Goal: Browse casually

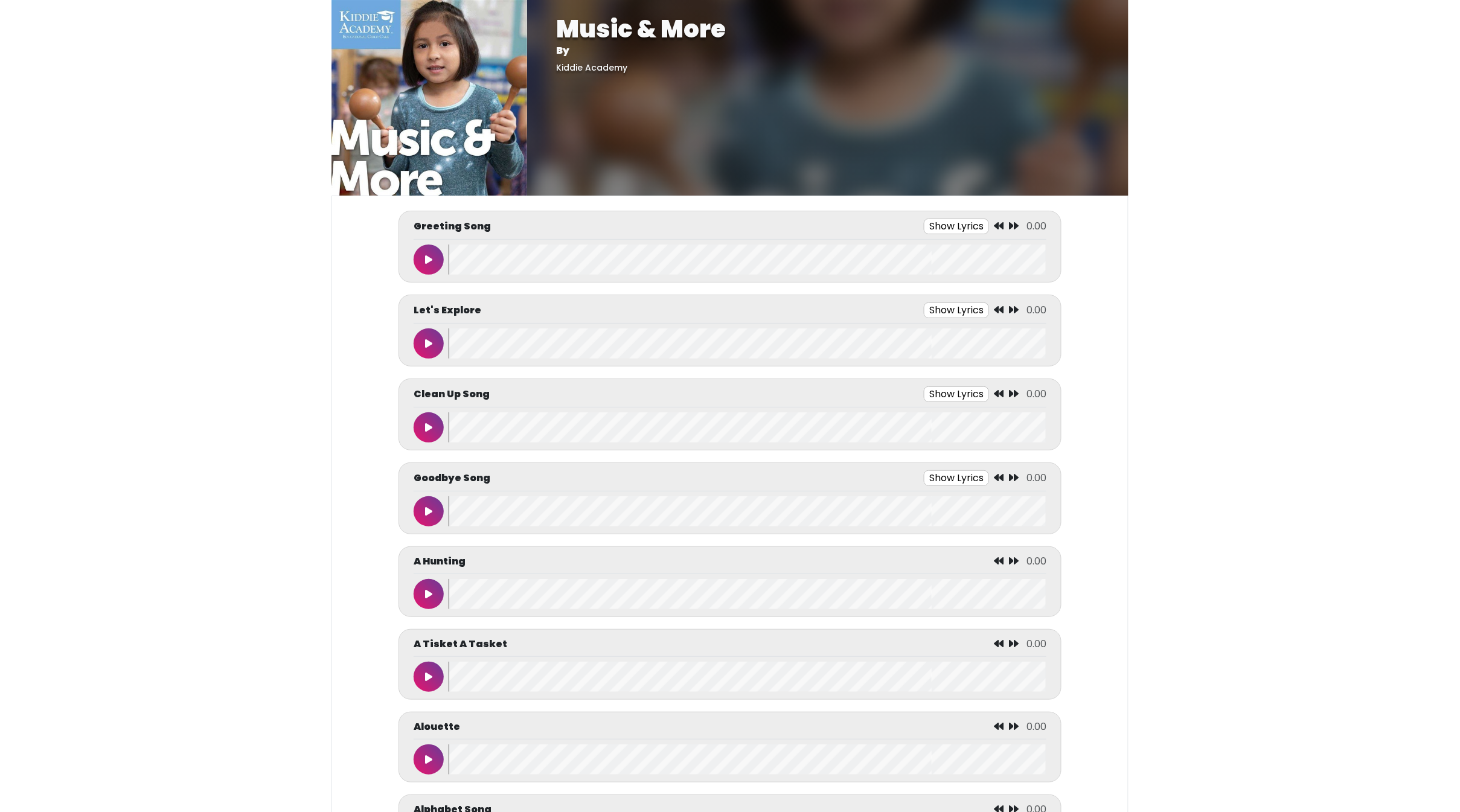
click at [429, 264] on icon at bounding box center [429, 259] width 7 height 10
click at [429, 264] on icon at bounding box center [429, 259] width 6 height 10
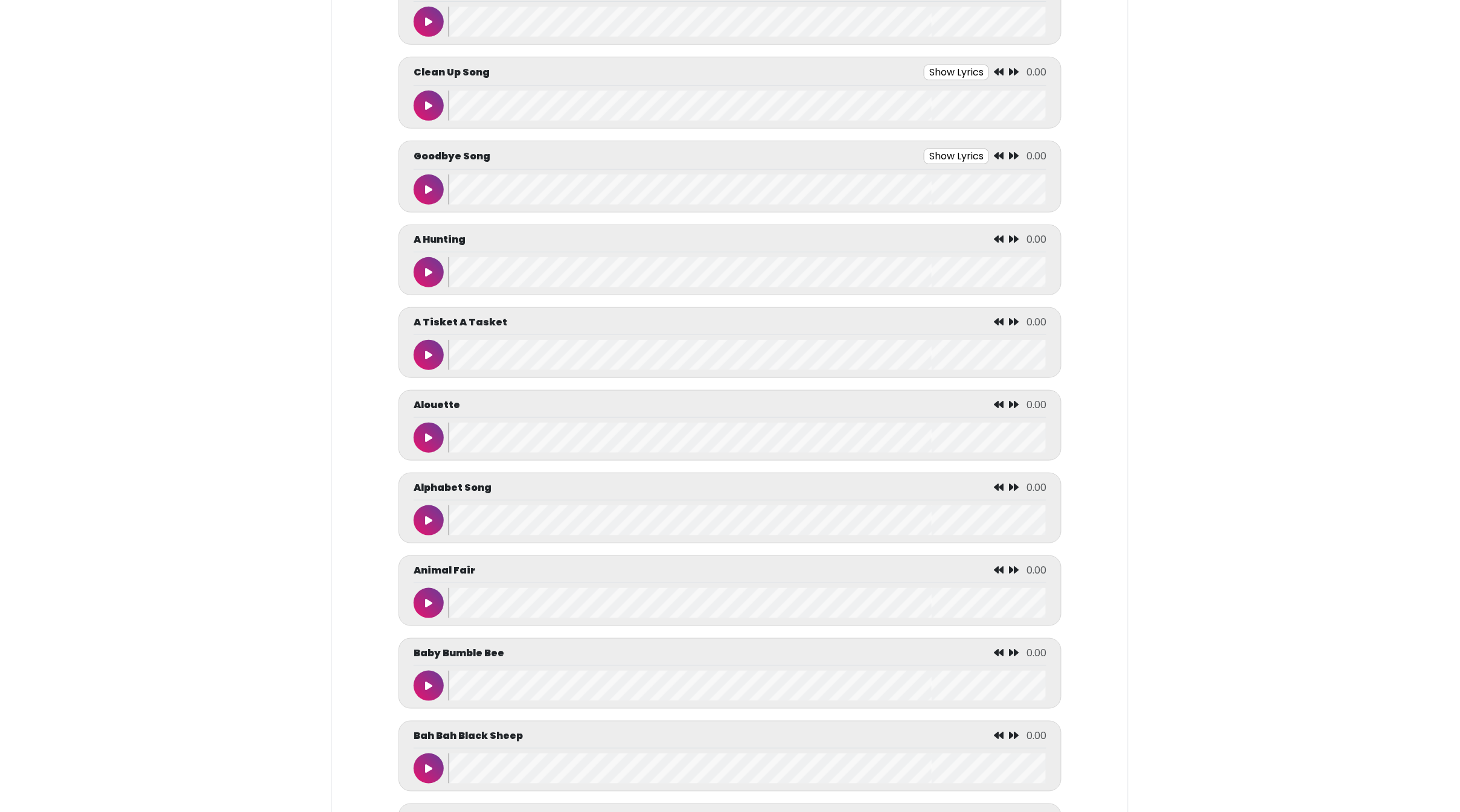
scroll to position [402, 0]
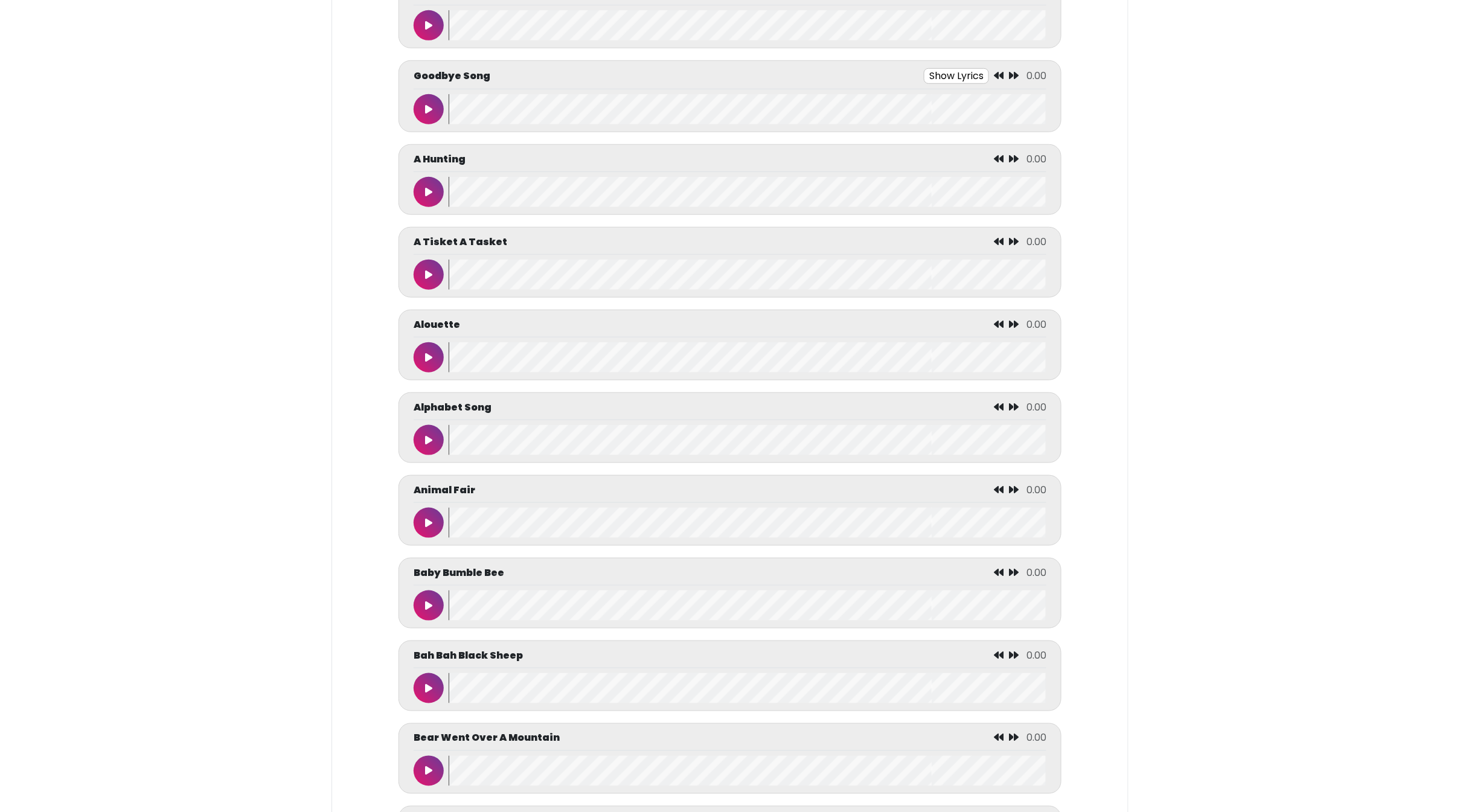
click at [425, 455] on button at bounding box center [429, 440] width 30 height 30
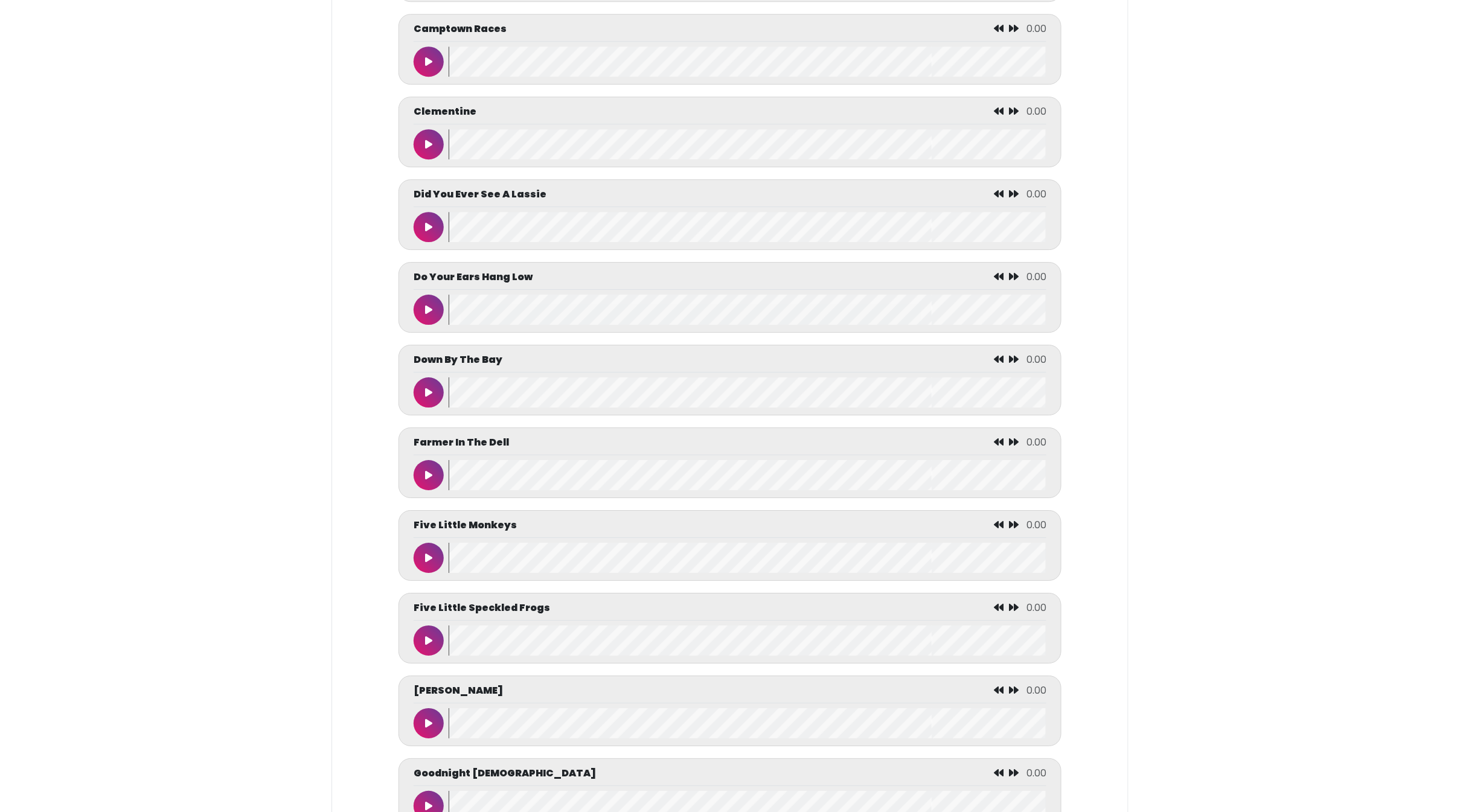
scroll to position [1933, 0]
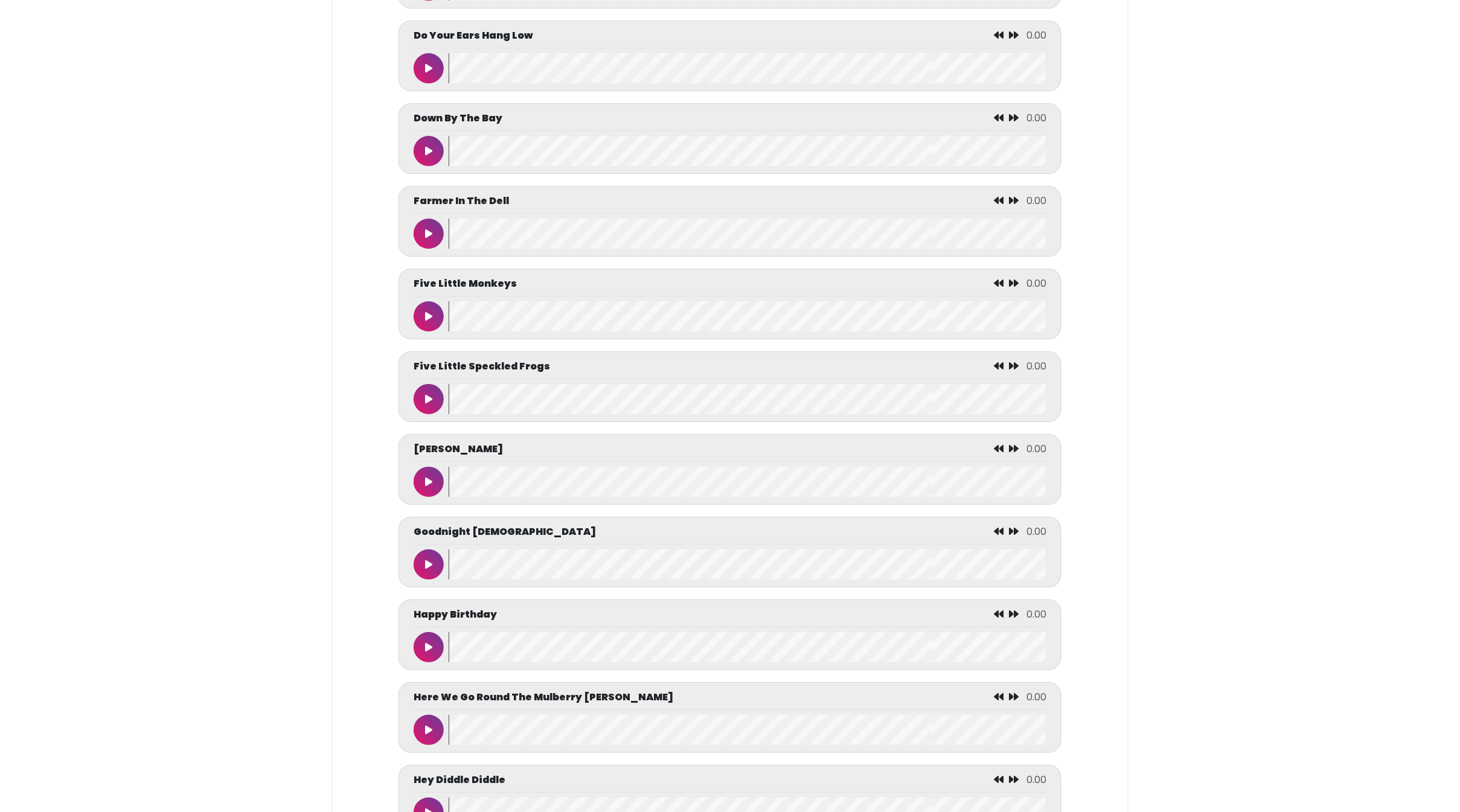
click at [431, 579] on button at bounding box center [429, 564] width 30 height 30
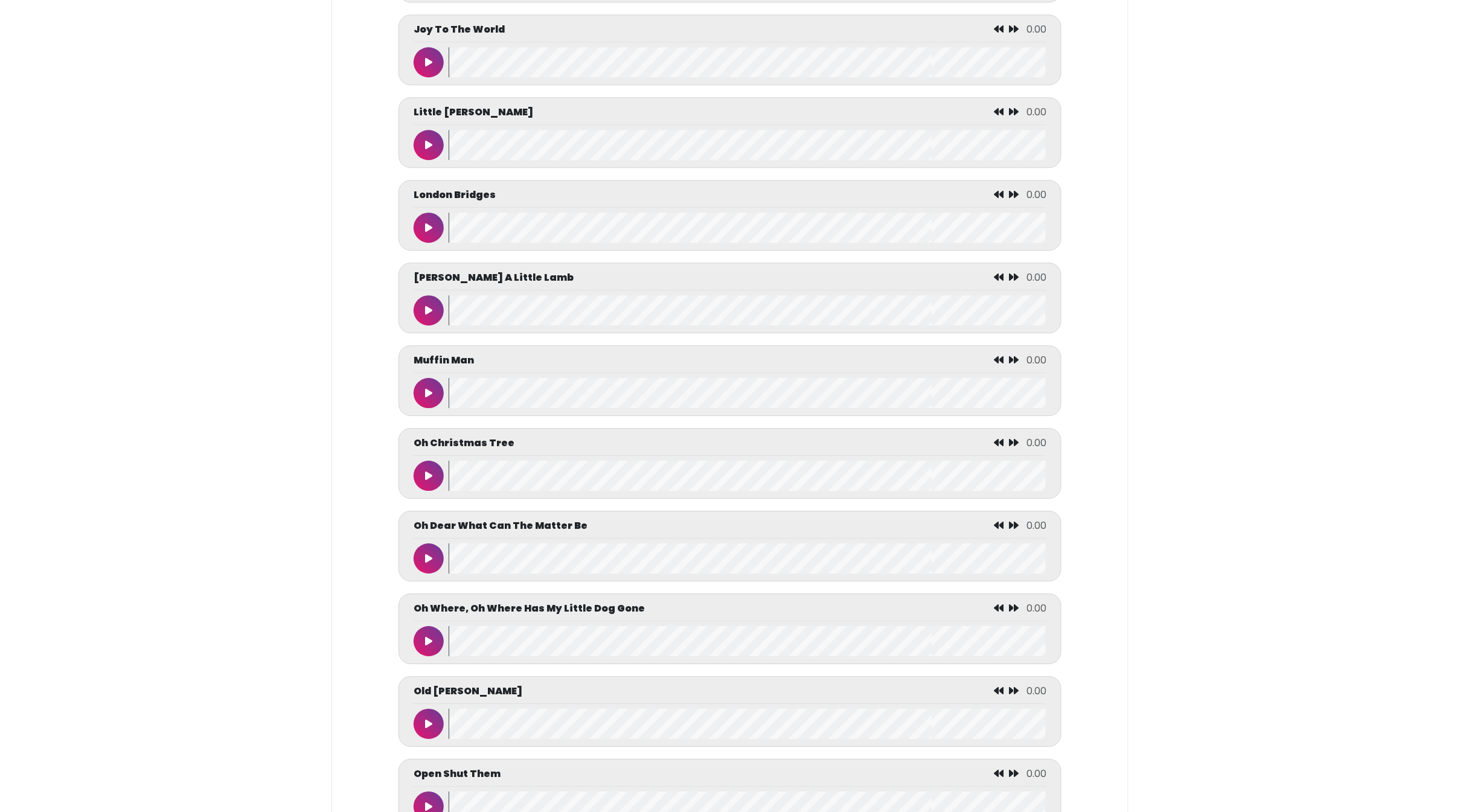
scroll to position [3784, 0]
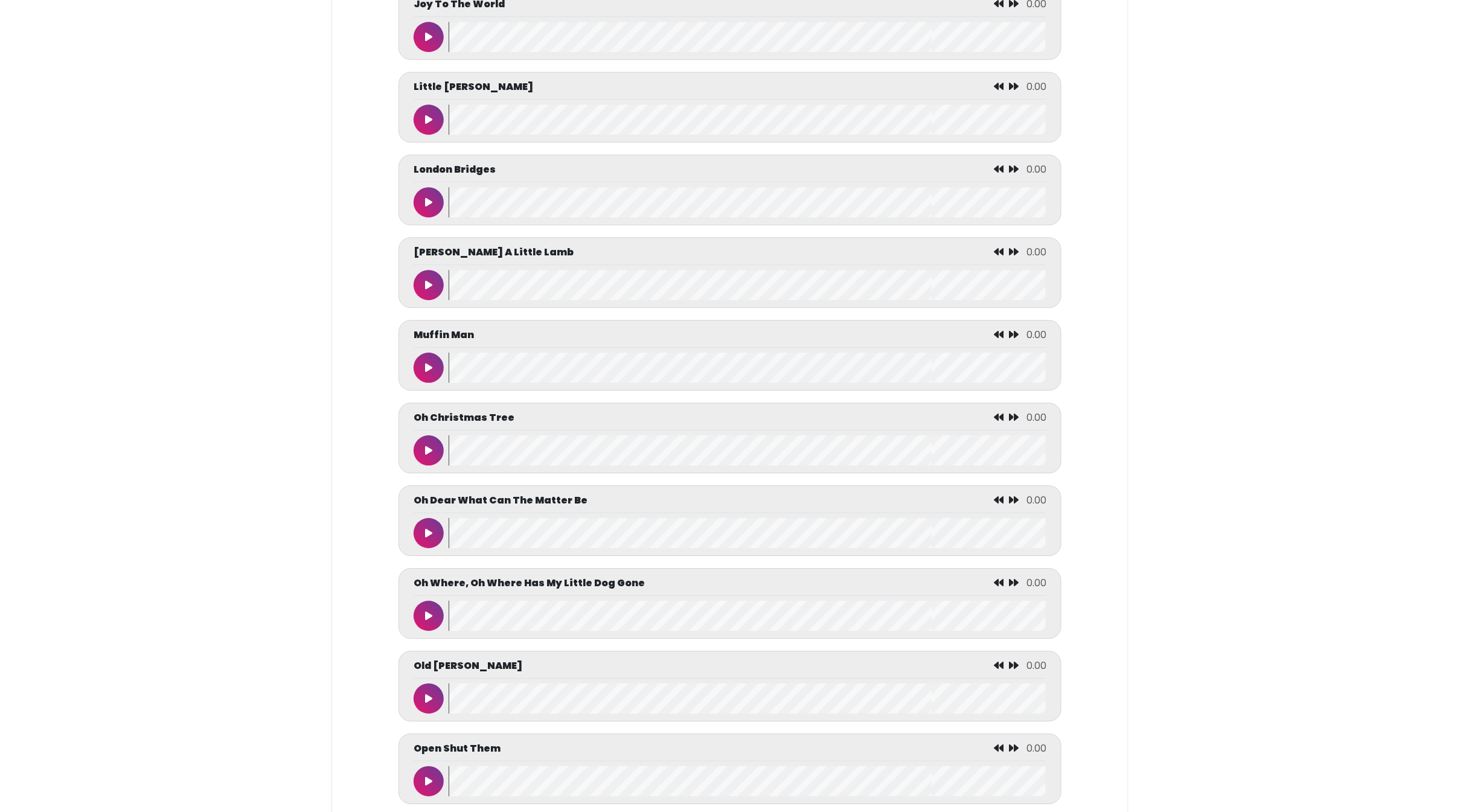
click at [430, 300] on button at bounding box center [429, 285] width 30 height 30
click at [421, 300] on button at bounding box center [429, 285] width 30 height 30
click at [435, 300] on button at bounding box center [429, 285] width 30 height 30
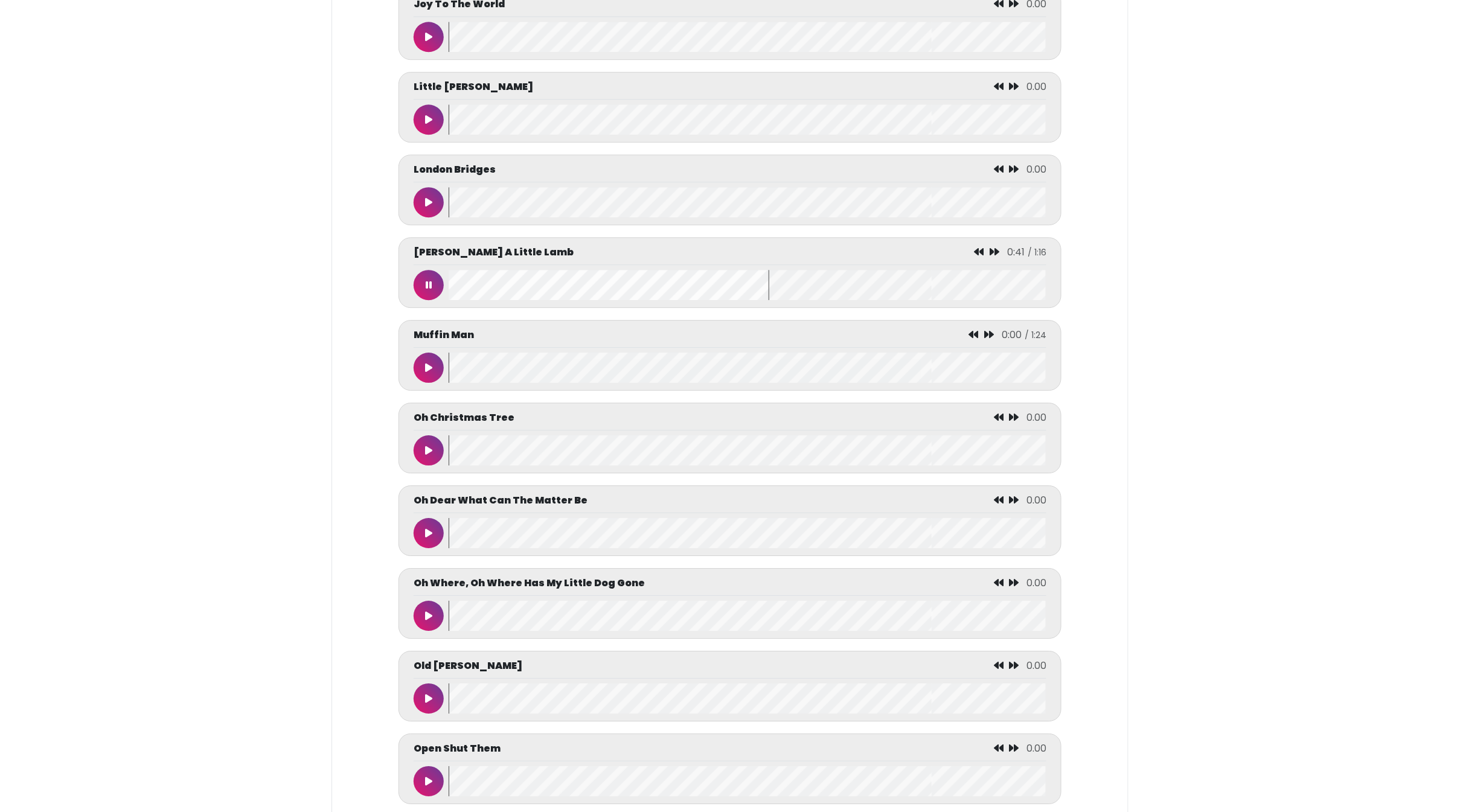
click at [431, 300] on button at bounding box center [429, 285] width 30 height 30
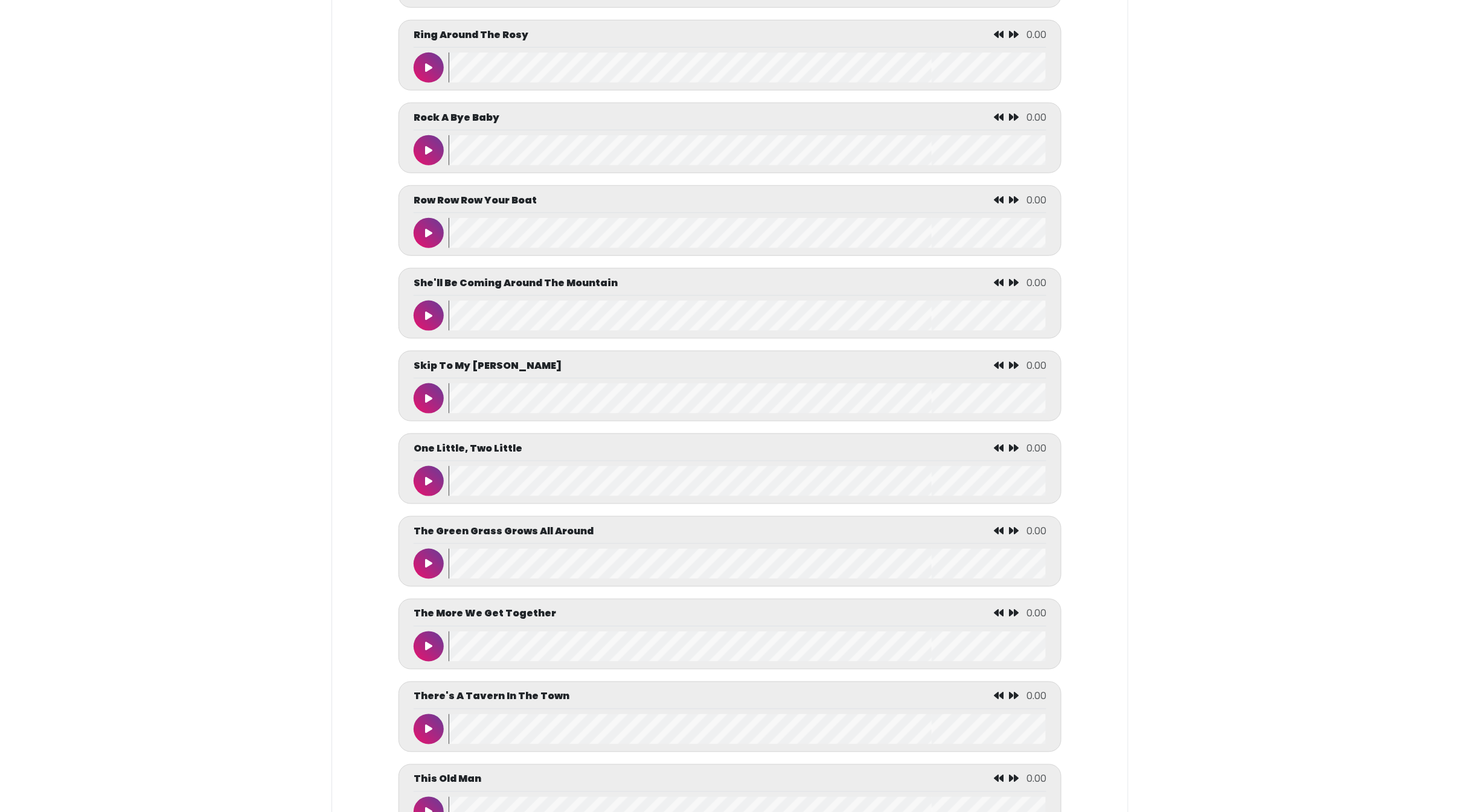
scroll to position [5314, 0]
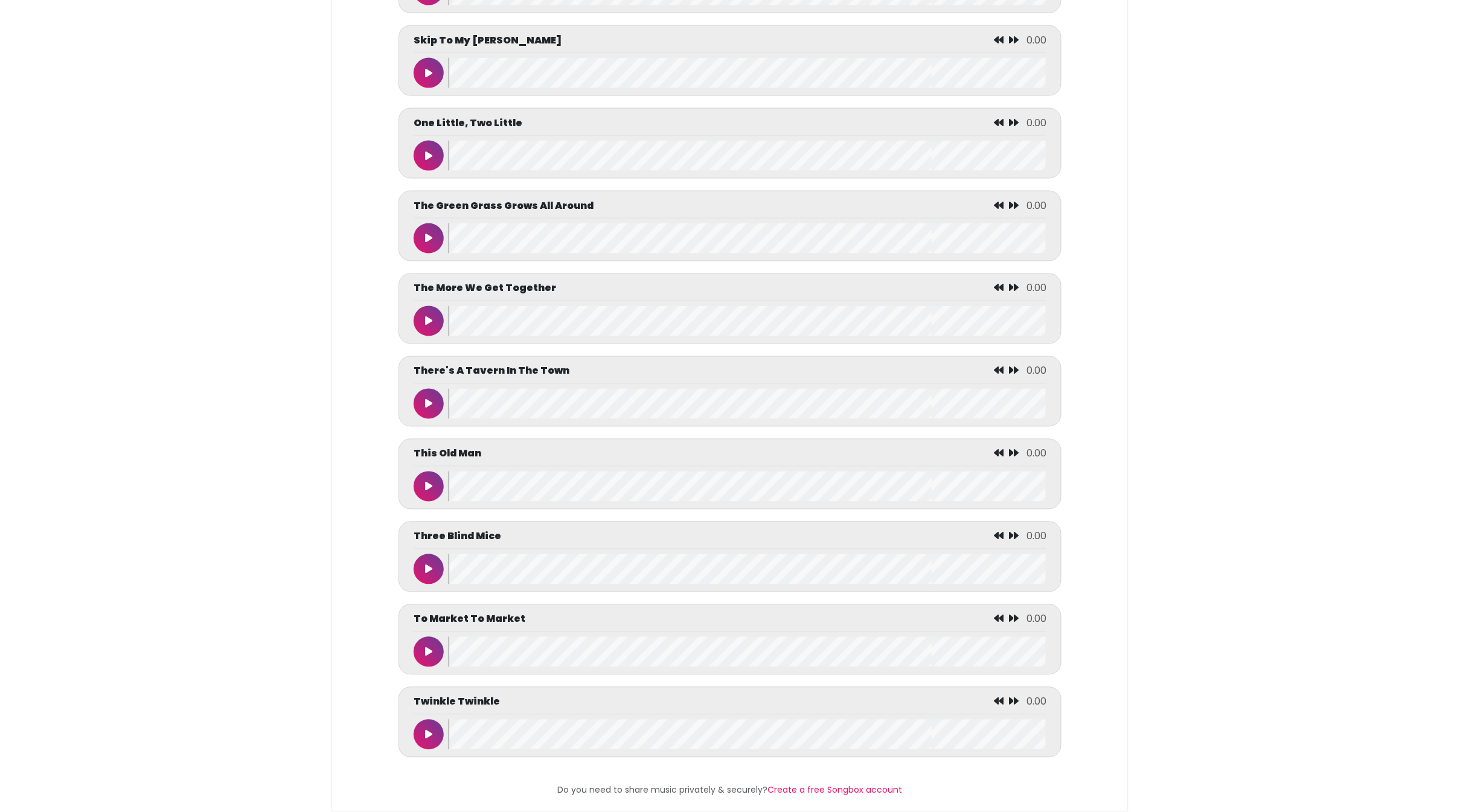
click at [422, 414] on button at bounding box center [429, 404] width 30 height 30
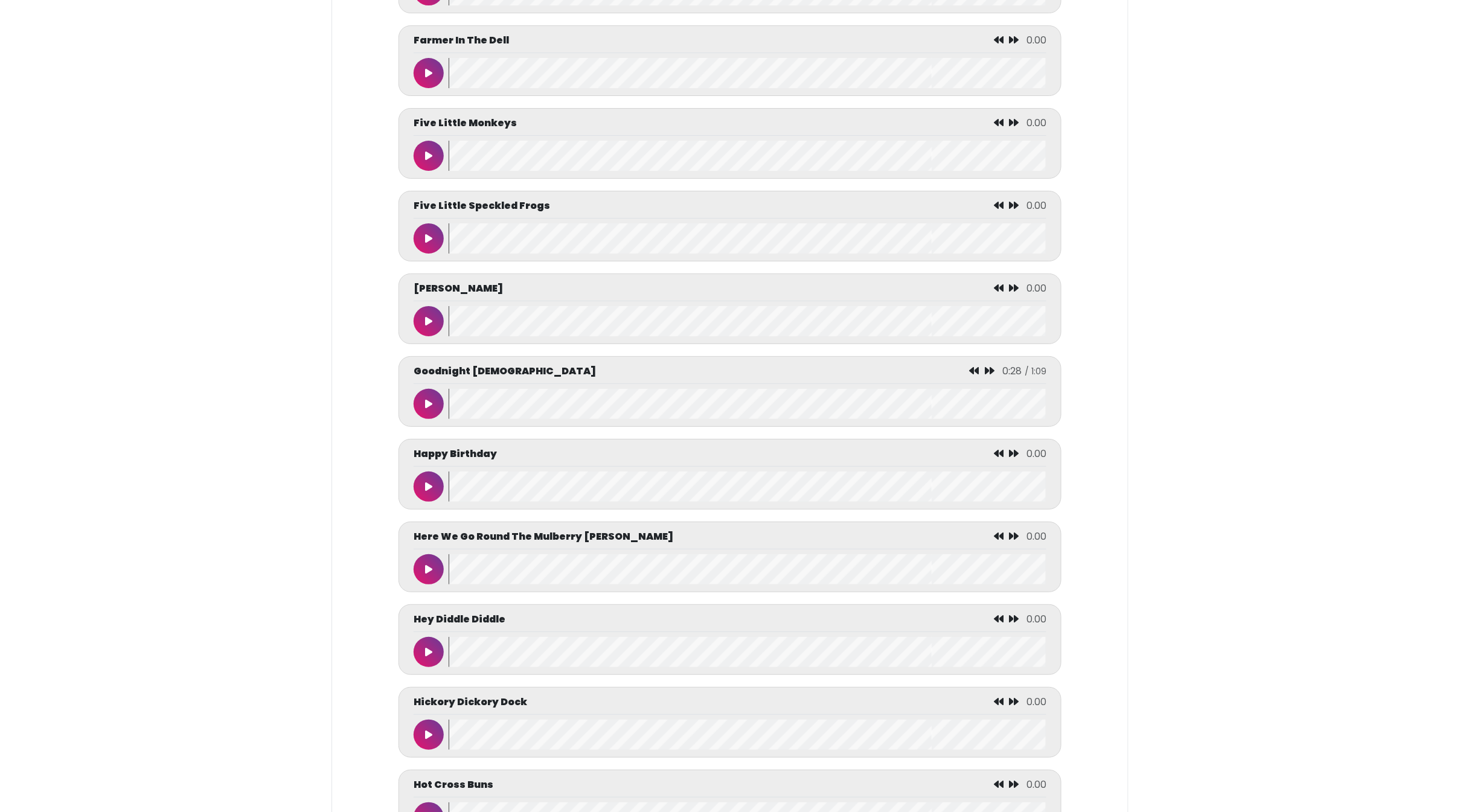
scroll to position [2013, 0]
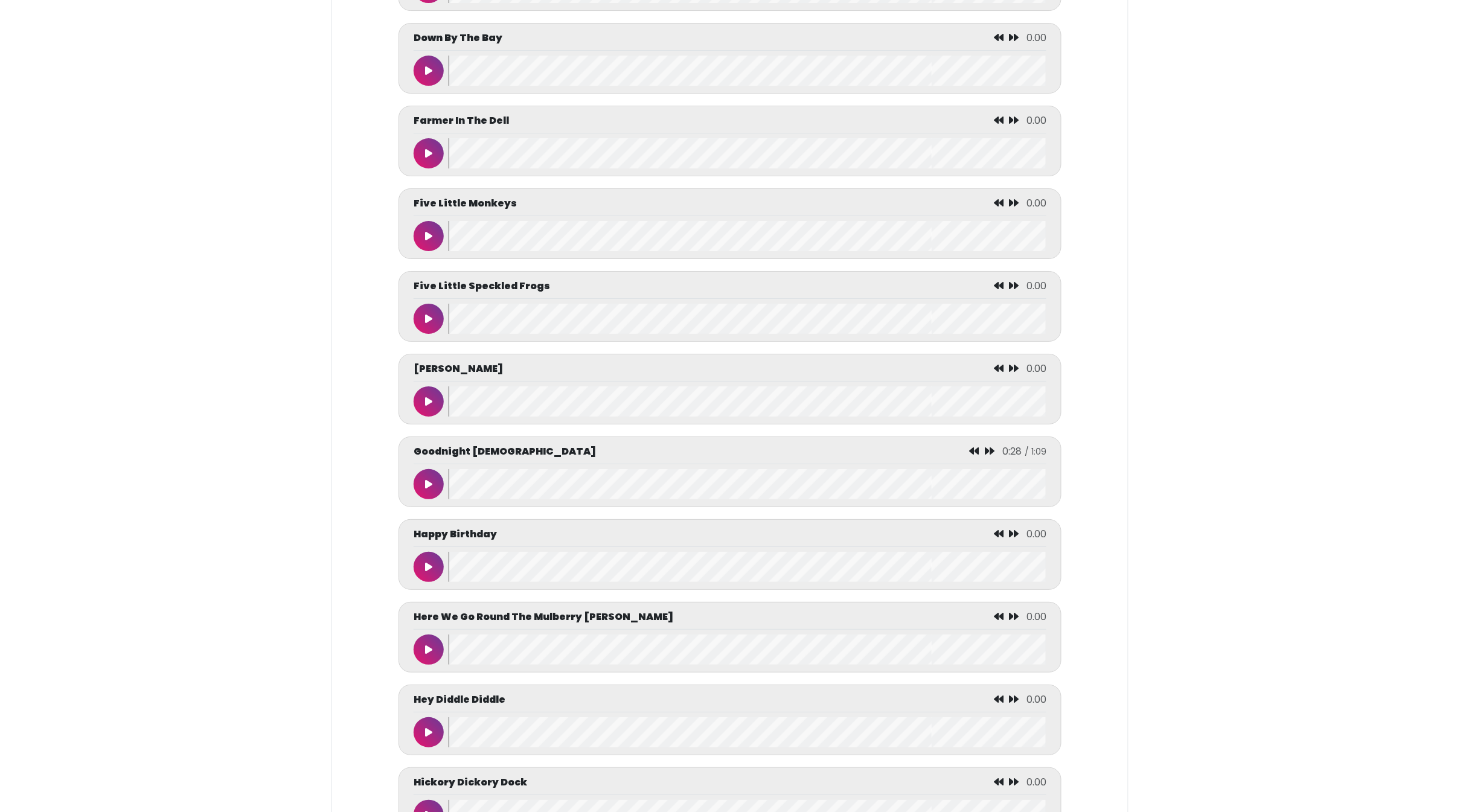
click at [430, 324] on icon at bounding box center [429, 319] width 7 height 10
click at [430, 324] on icon at bounding box center [429, 319] width 6 height 10
click at [433, 251] on button at bounding box center [429, 236] width 30 height 30
drag, startPoint x: 433, startPoint y: 279, endPoint x: 428, endPoint y: 262, distance: 17.7
click at [428, 251] on button at bounding box center [429, 236] width 30 height 30
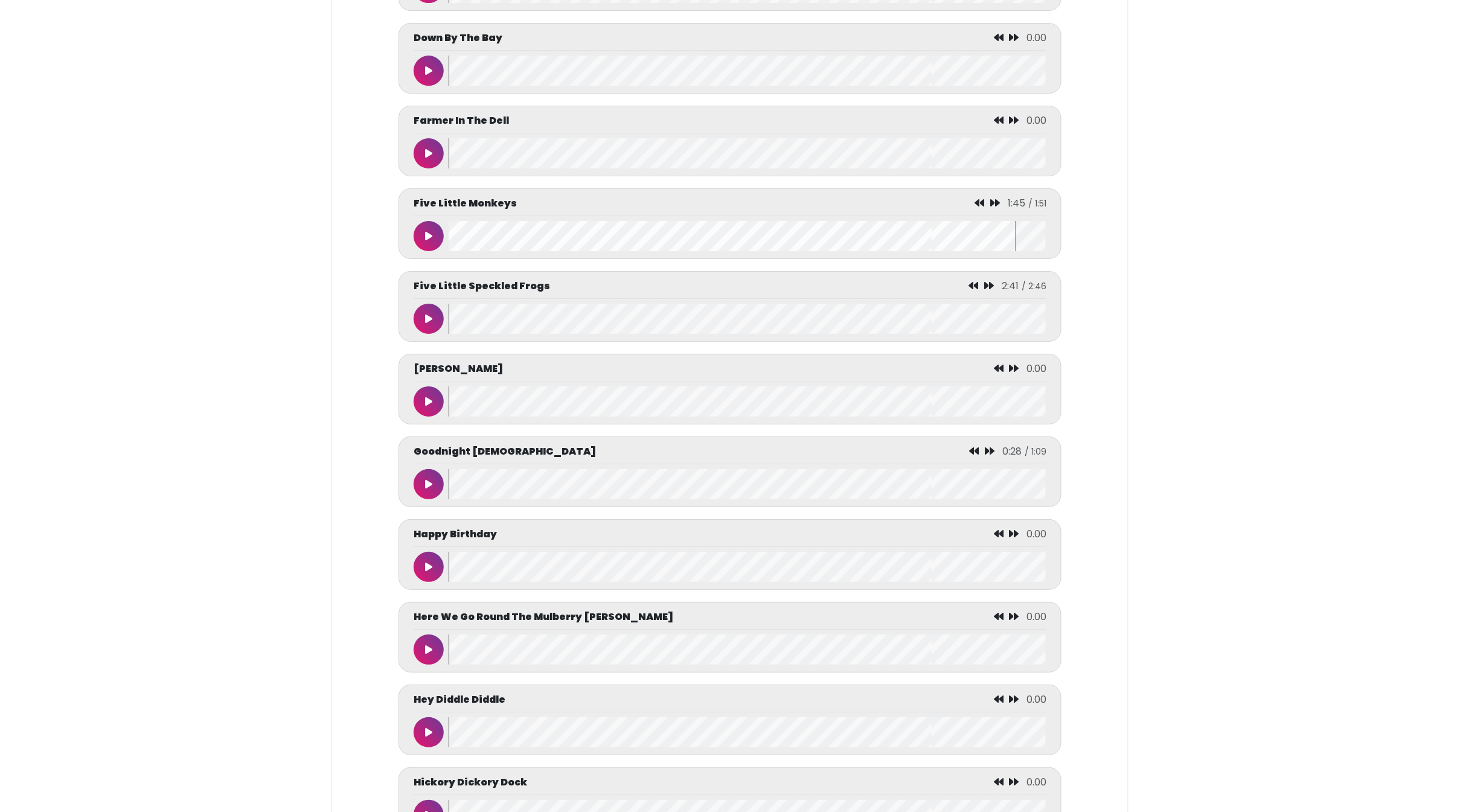
click at [447, 251] on div at bounding box center [430, 236] width 35 height 30
click at [454, 251] on wave at bounding box center [748, 236] width 598 height 30
click at [449, 251] on wave at bounding box center [748, 236] width 598 height 30
click at [436, 251] on button at bounding box center [429, 236] width 30 height 30
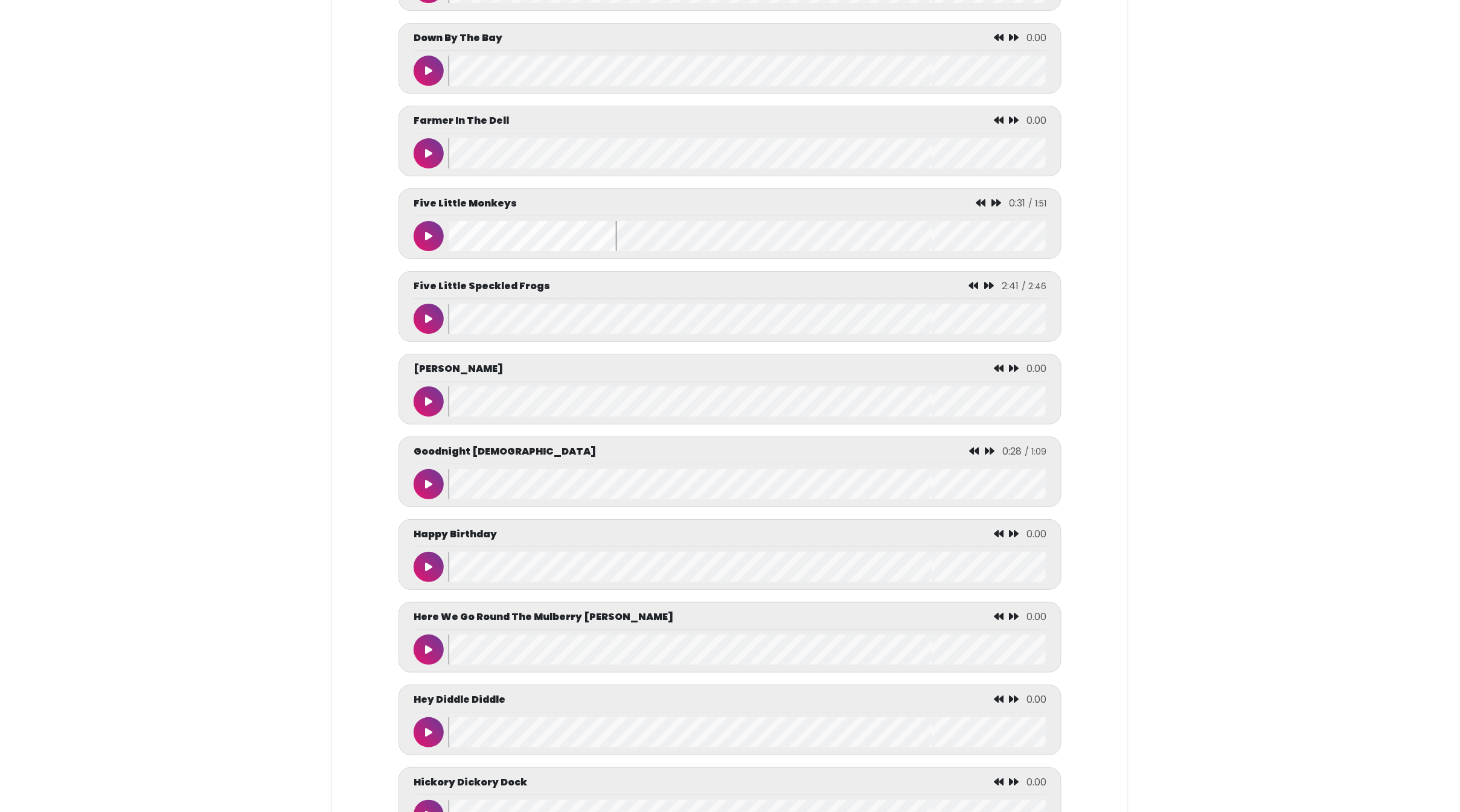
click at [449, 251] on wave at bounding box center [748, 236] width 598 height 30
click at [433, 251] on button at bounding box center [429, 236] width 30 height 30
click at [428, 324] on icon at bounding box center [429, 319] width 6 height 10
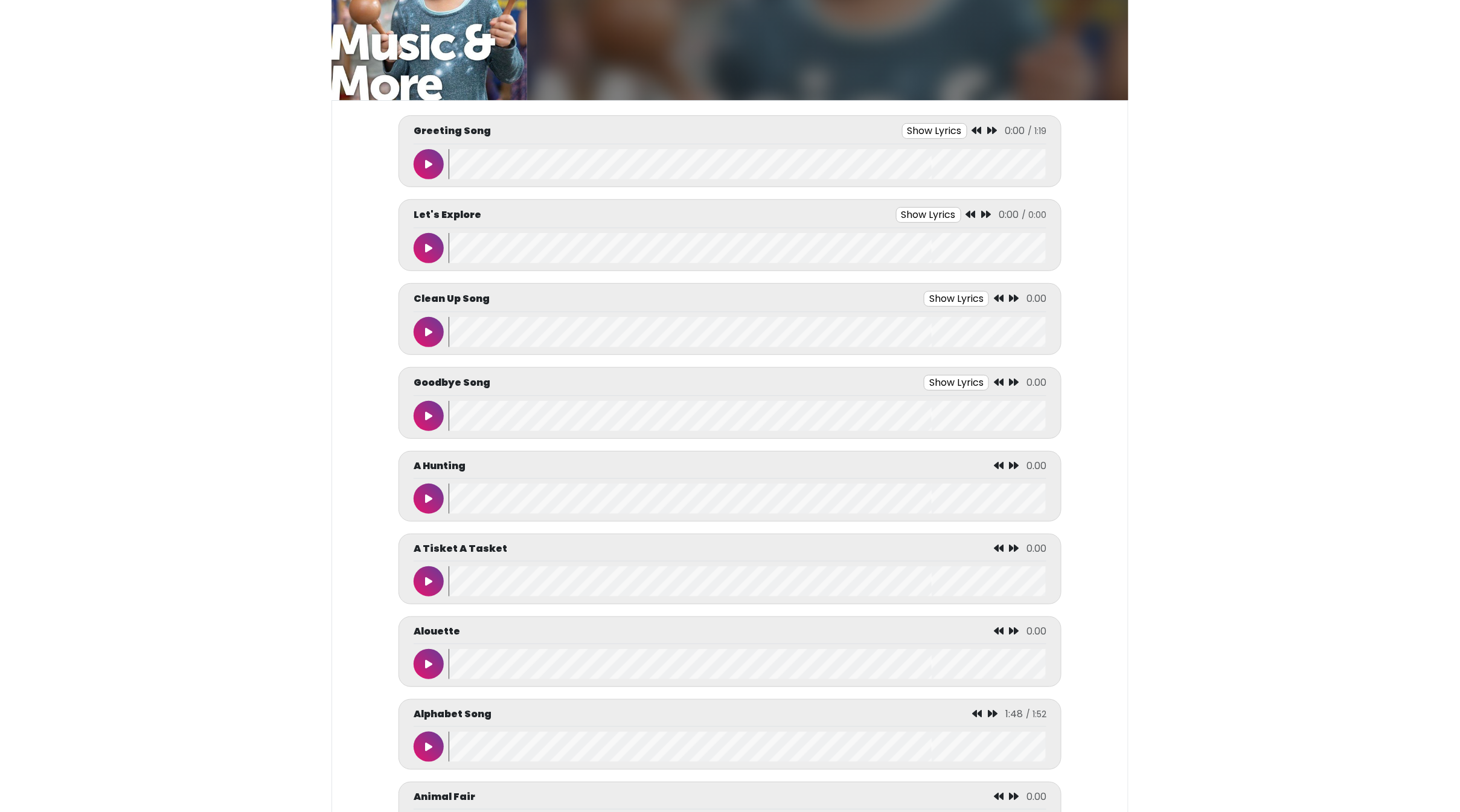
scroll to position [0, 0]
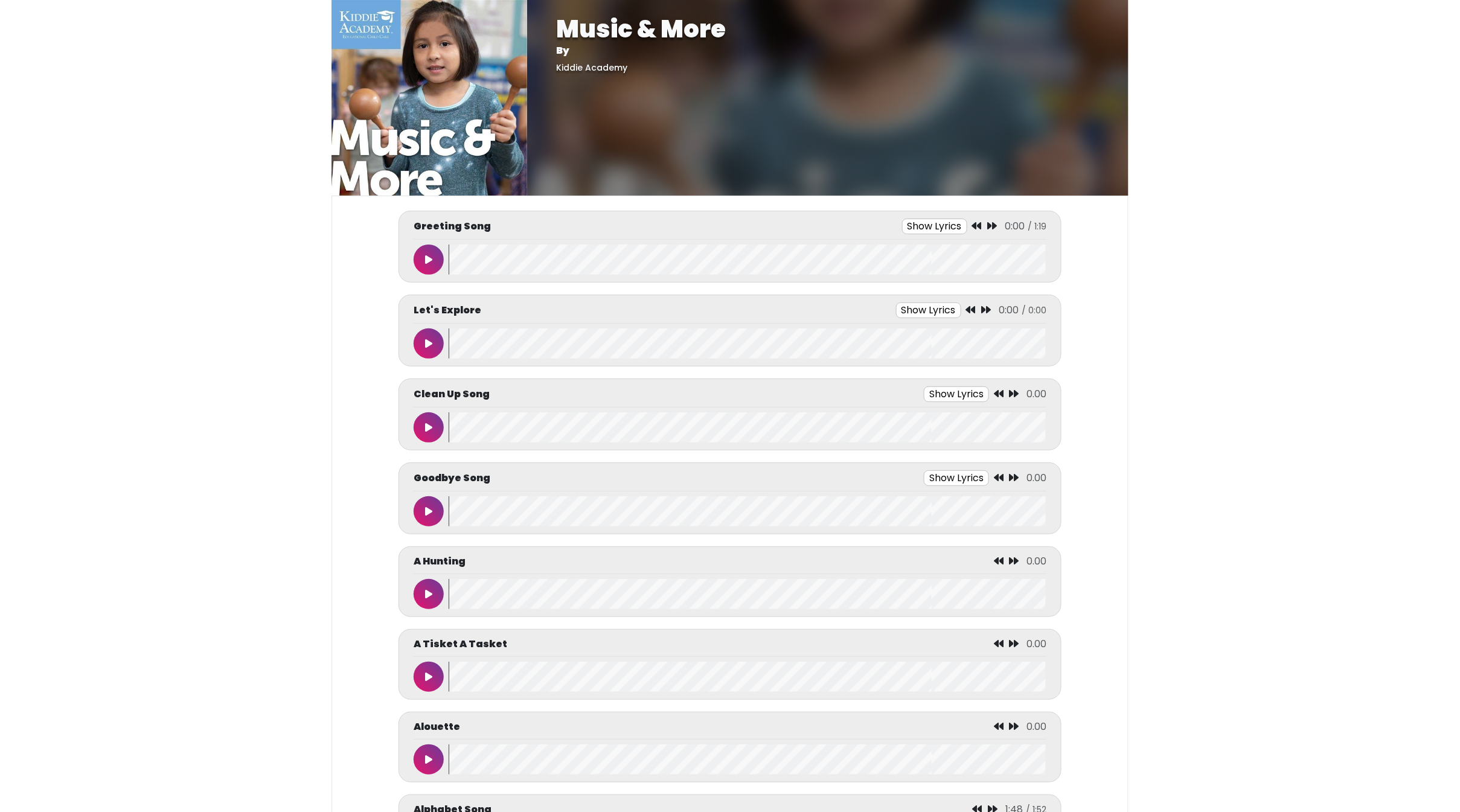
click at [422, 510] on button at bounding box center [429, 511] width 30 height 30
click at [431, 512] on icon at bounding box center [429, 511] width 6 height 10
